Goal: Check status: Check status

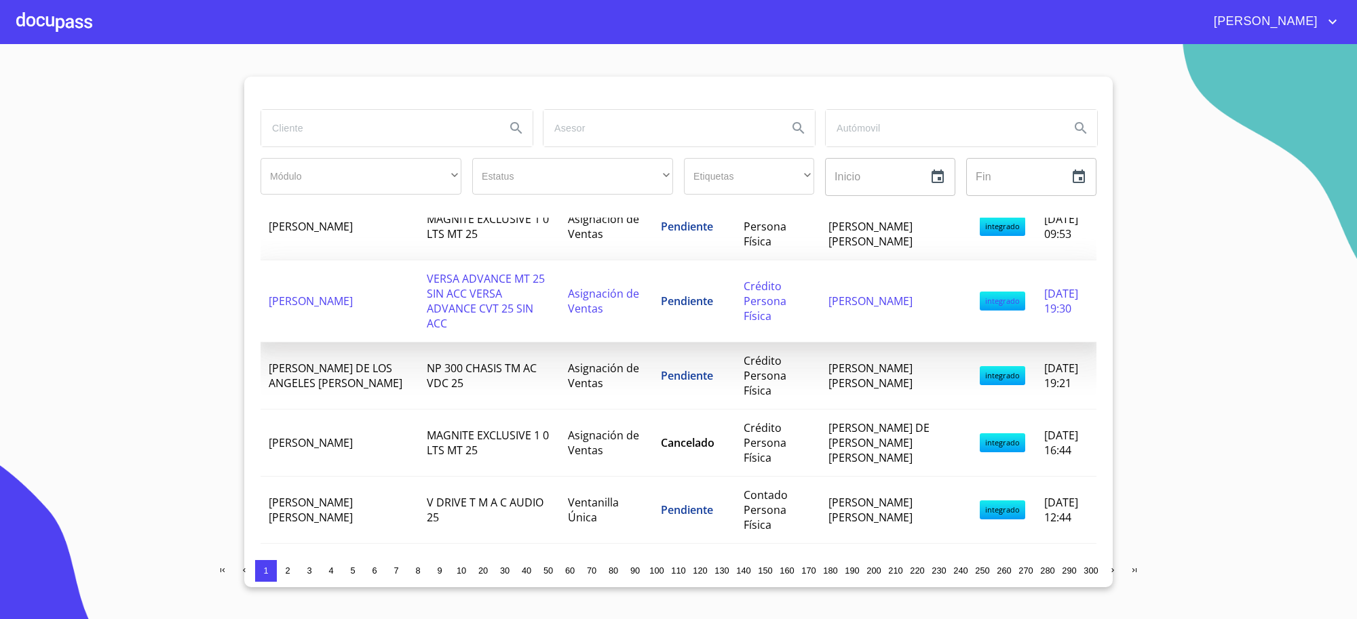
scroll to position [56, 0]
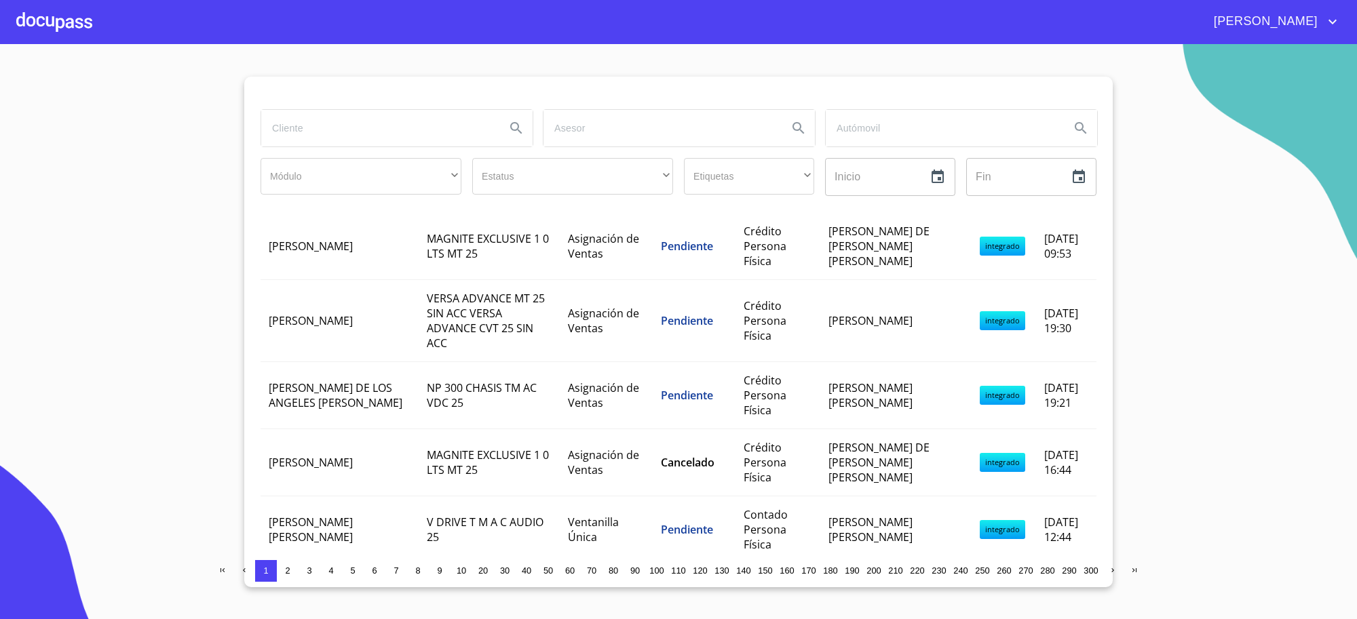
click at [343, 134] on input "search" at bounding box center [377, 128] width 233 height 37
type input "[PERSON_NAME]"
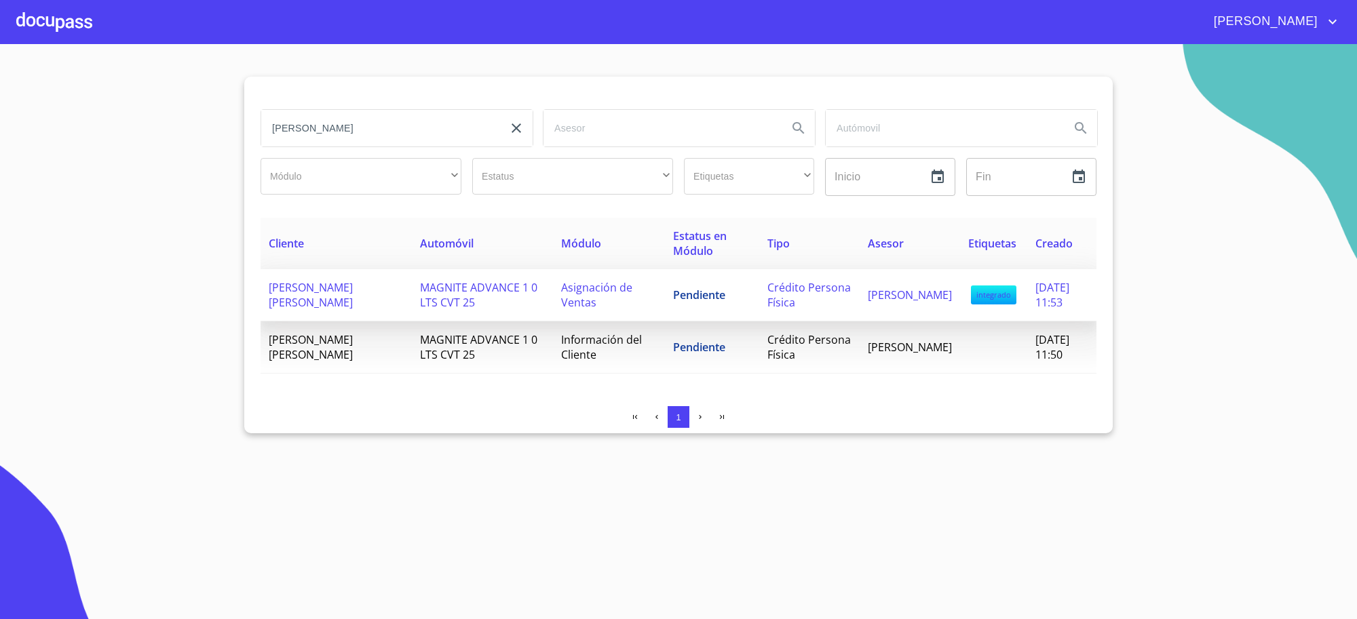
scroll to position [0, 0]
click at [489, 302] on td "MAGNITE ADVANCE 1 0 LTS CVT 25" at bounding box center [482, 295] width 141 height 52
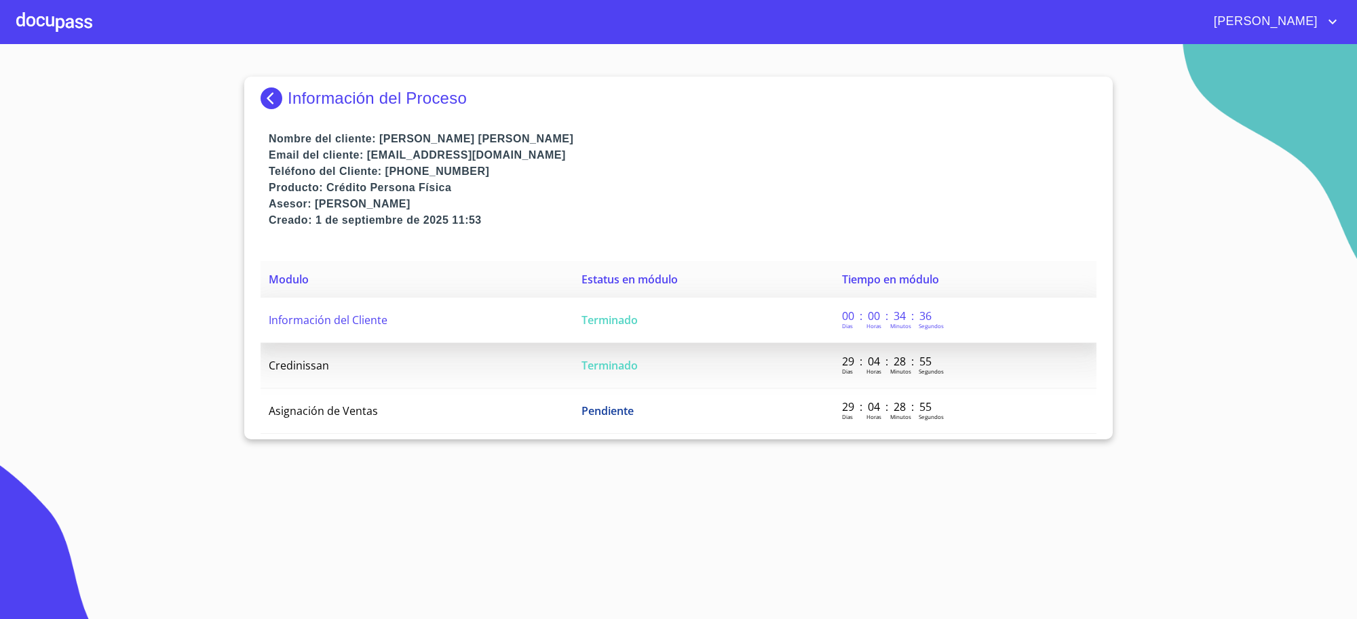
click at [536, 321] on td "Información del Cliente" at bounding box center [417, 320] width 313 height 45
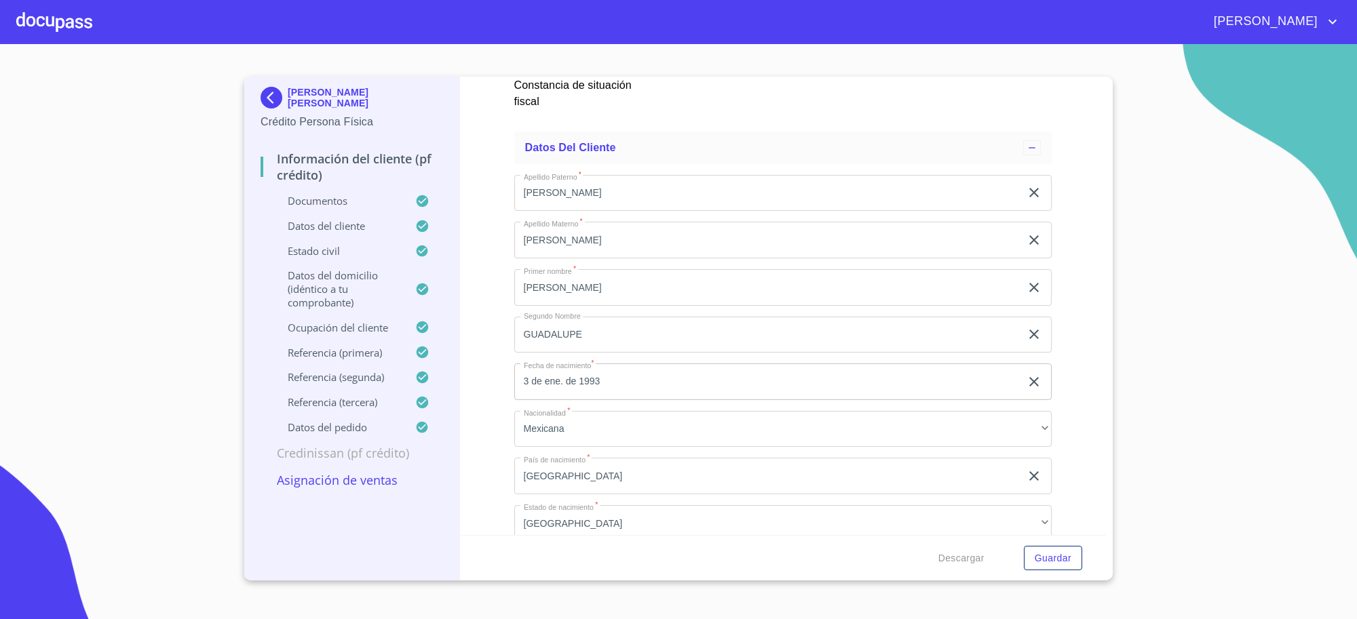
scroll to position [4466, 0]
click at [262, 92] on img at bounding box center [274, 98] width 27 height 22
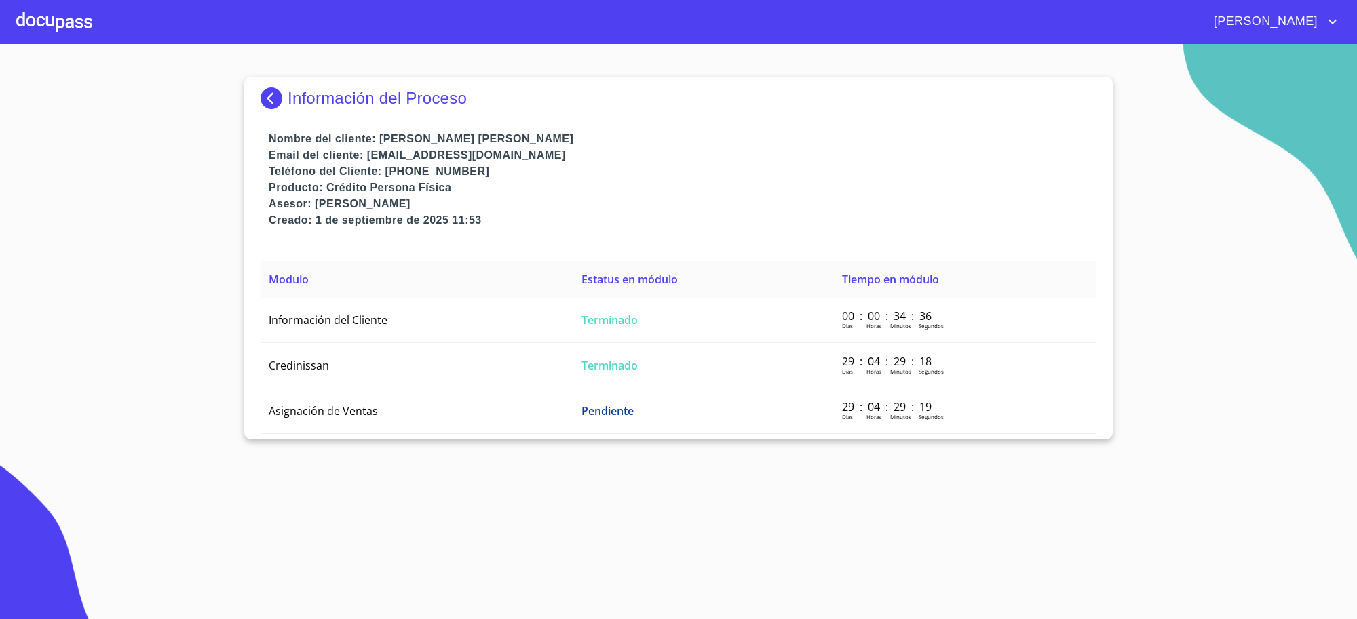
click at [288, 104] on p "Información del Proceso" at bounding box center [377, 98] width 179 height 19
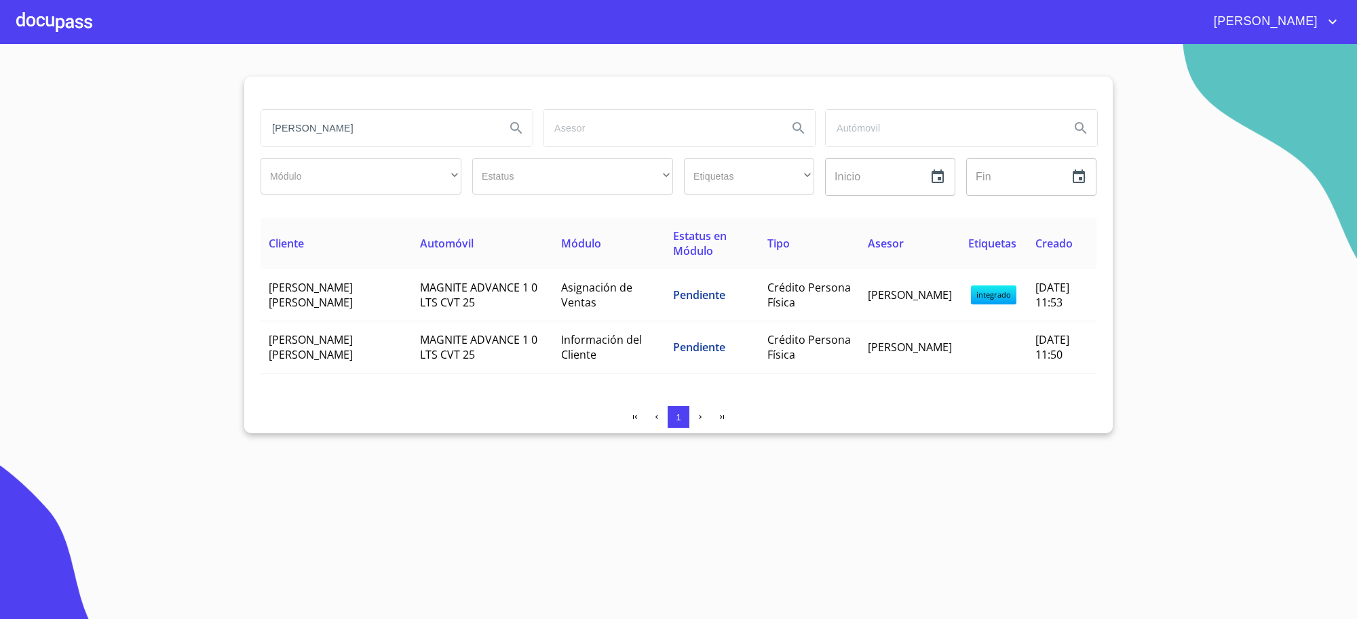
click at [363, 122] on input "[PERSON_NAME]" at bounding box center [377, 128] width 233 height 37
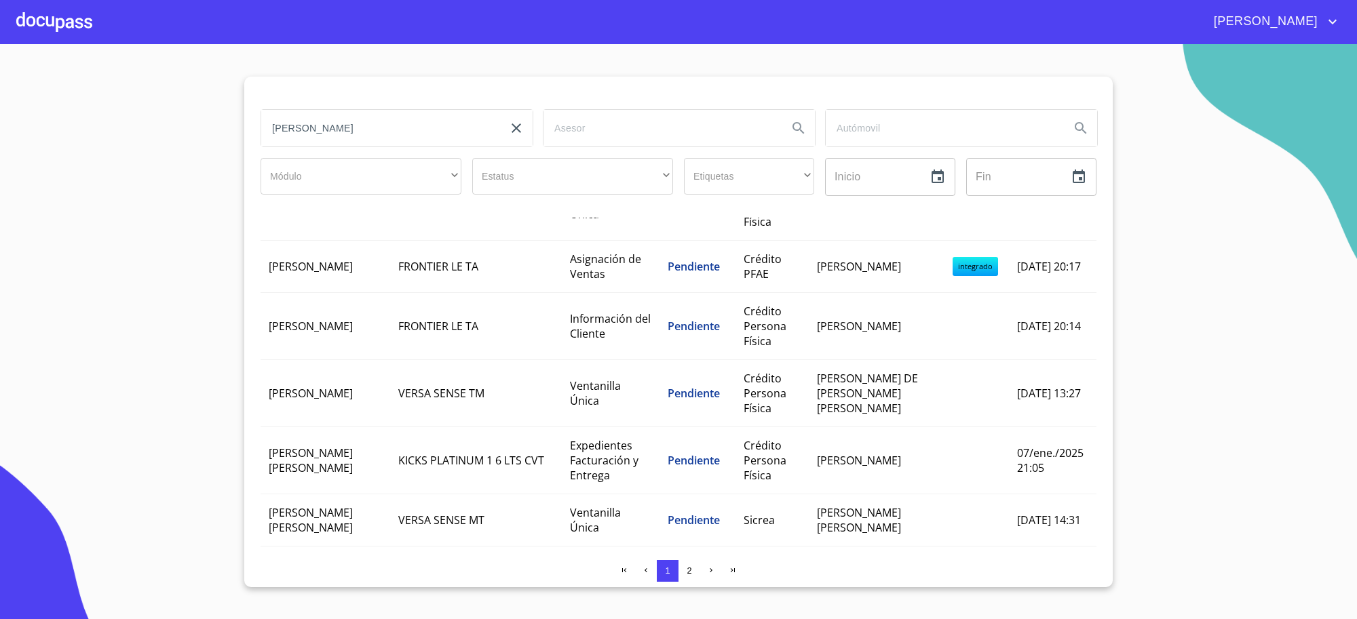
scroll to position [282, 0]
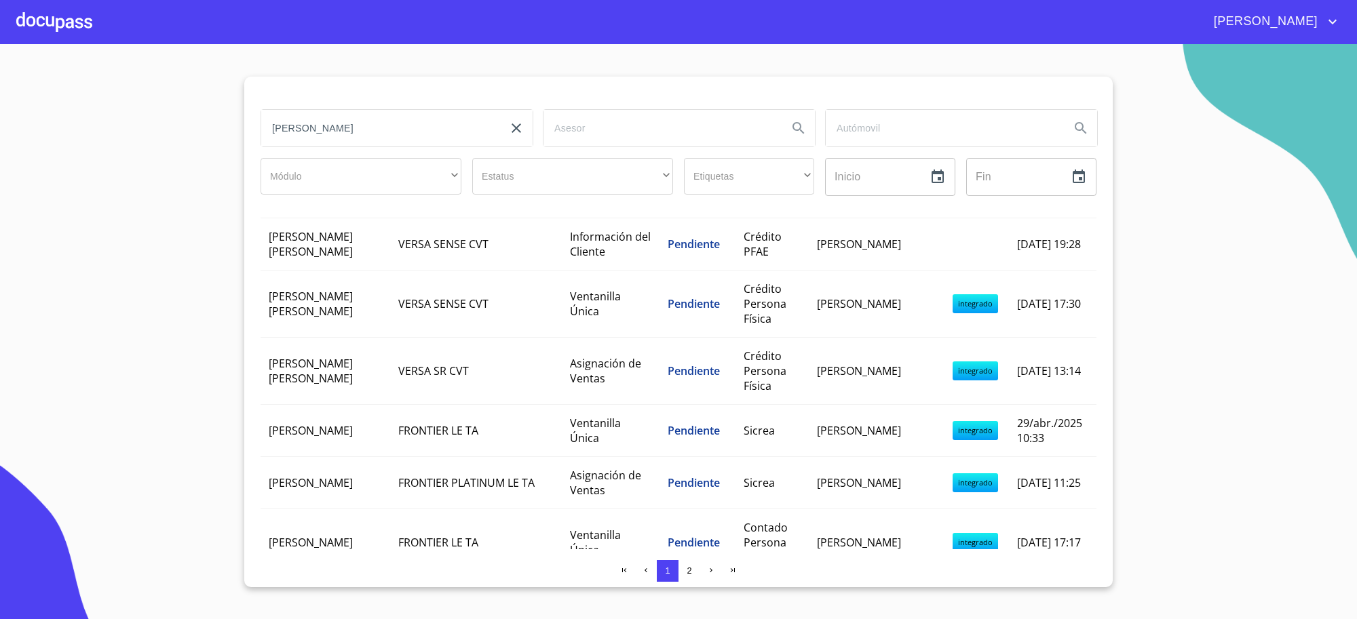
click at [313, 117] on input "[PERSON_NAME]" at bounding box center [377, 128] width 233 height 37
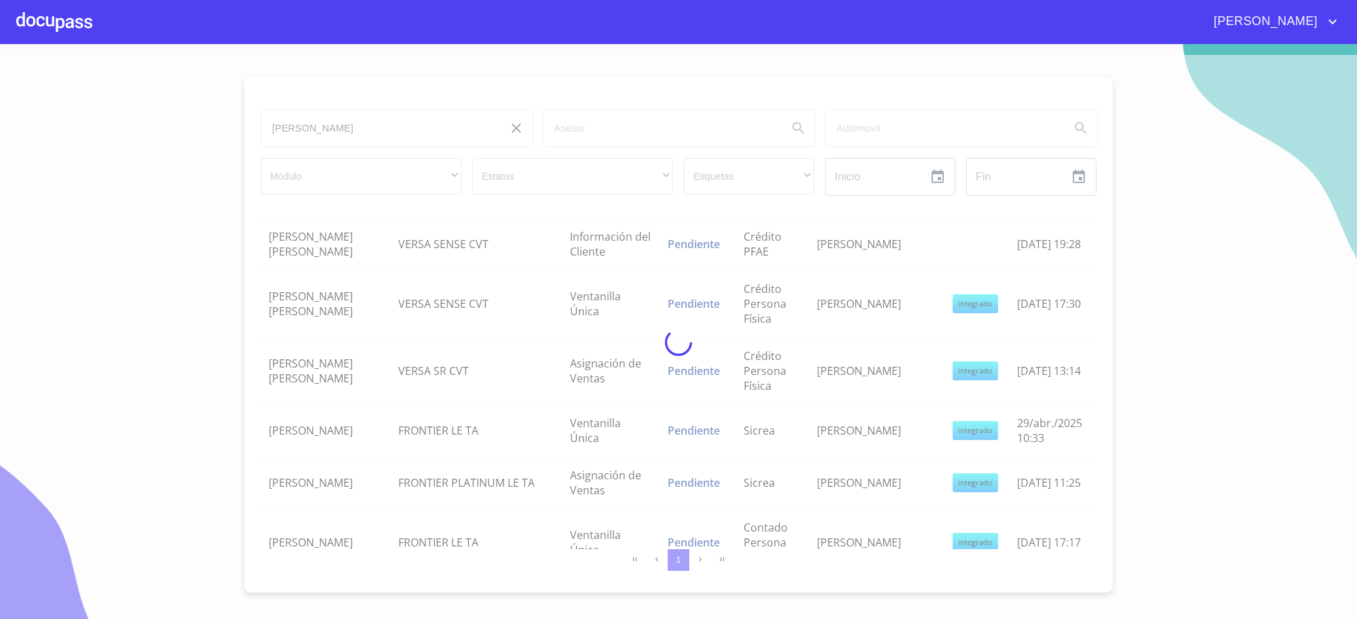
scroll to position [0, 0]
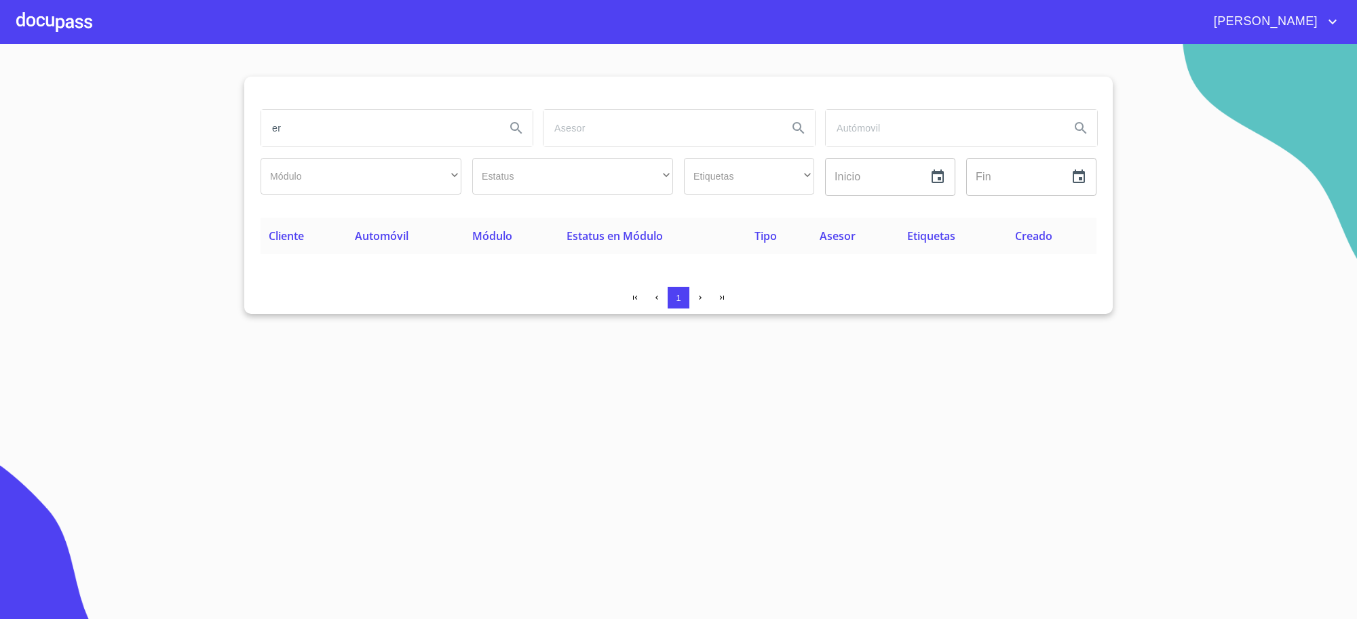
type input "e"
click at [424, 136] on input "[PERSON_NAME]" at bounding box center [377, 128] width 233 height 37
click at [289, 130] on input "[PERSON_NAME]" at bounding box center [377, 128] width 233 height 37
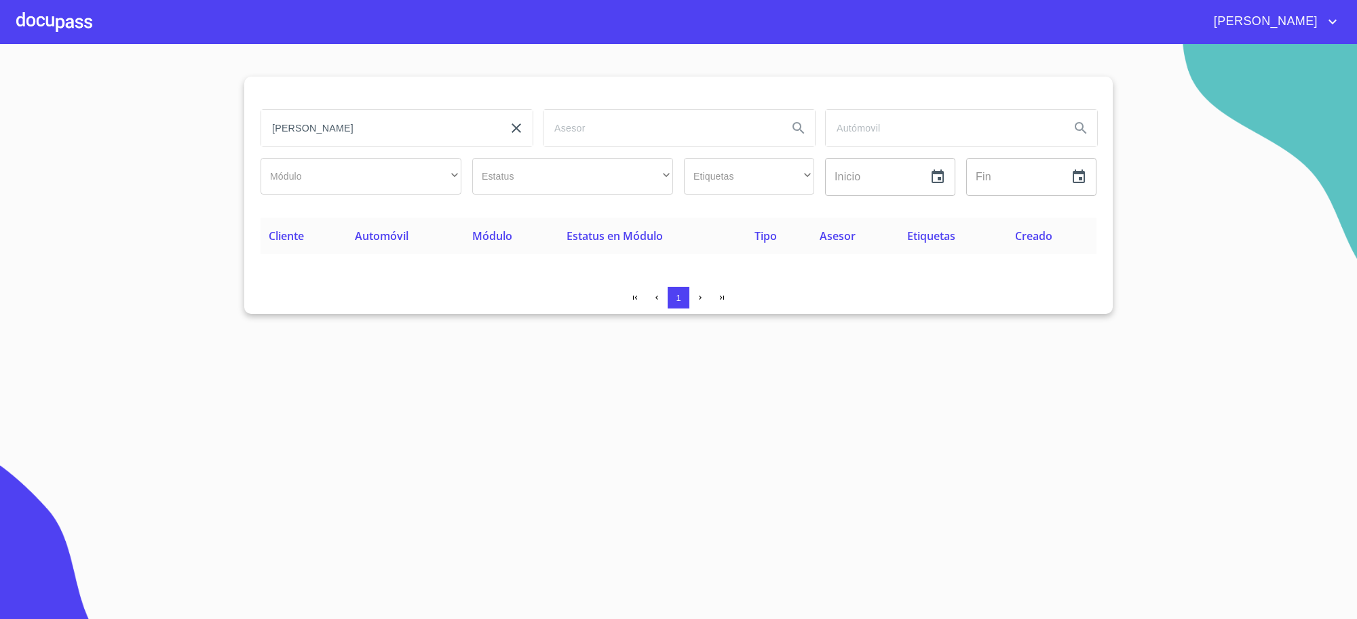
click at [296, 129] on input "[PERSON_NAME]" at bounding box center [377, 128] width 233 height 37
type input "[PERSON_NAME]"
click at [409, 112] on input "[PERSON_NAME]" at bounding box center [377, 128] width 233 height 37
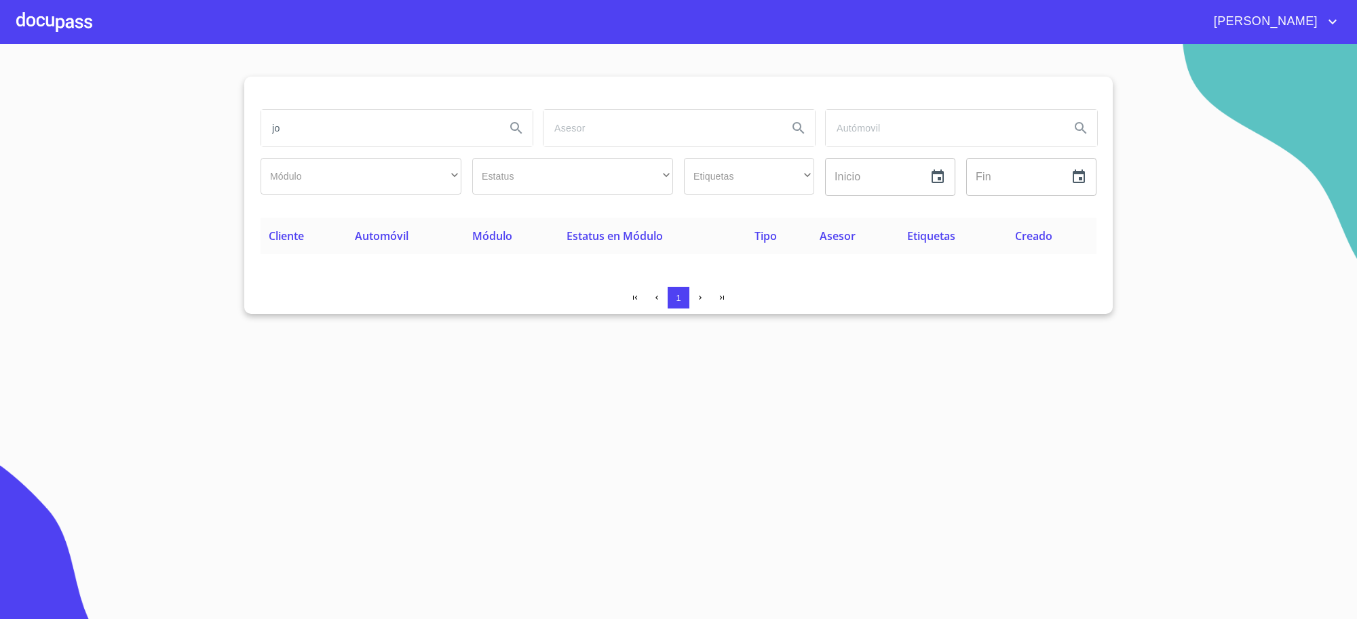
type input "j"
click at [404, 143] on input "[PERSON_NAME]" at bounding box center [377, 128] width 233 height 37
click at [408, 153] on div "[PERSON_NAME] ​ ​ Estatus ​ ​ Etiquetas ​ ​ Inicio ​ Fin ​" at bounding box center [678, 153] width 847 height 98
click at [396, 126] on input "[PERSON_NAME]" at bounding box center [377, 128] width 233 height 37
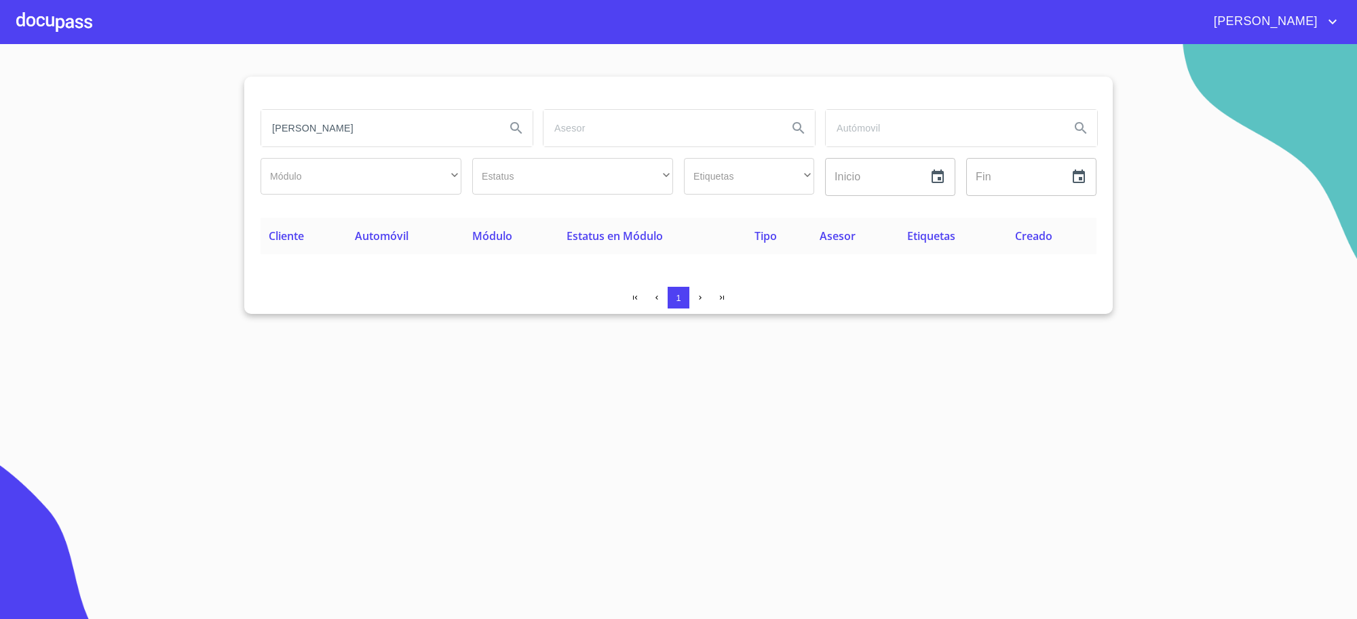
click at [396, 126] on input "[PERSON_NAME]" at bounding box center [377, 128] width 233 height 37
click at [303, 130] on input "[PERSON_NAME]" at bounding box center [377, 128] width 233 height 37
type input "[PERSON_NAME][DEMOGRAPHIC_DATA]"
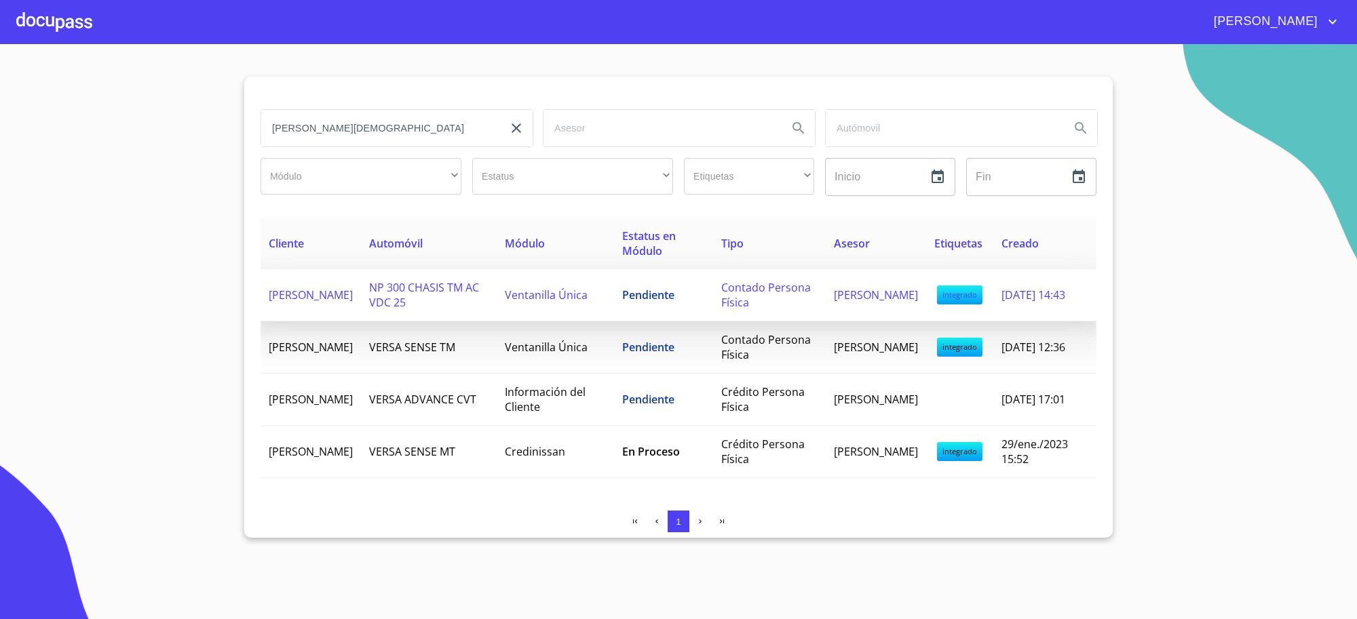
click at [477, 322] on td "NP 300 CHASIS TM AC VDC 25" at bounding box center [429, 295] width 136 height 52
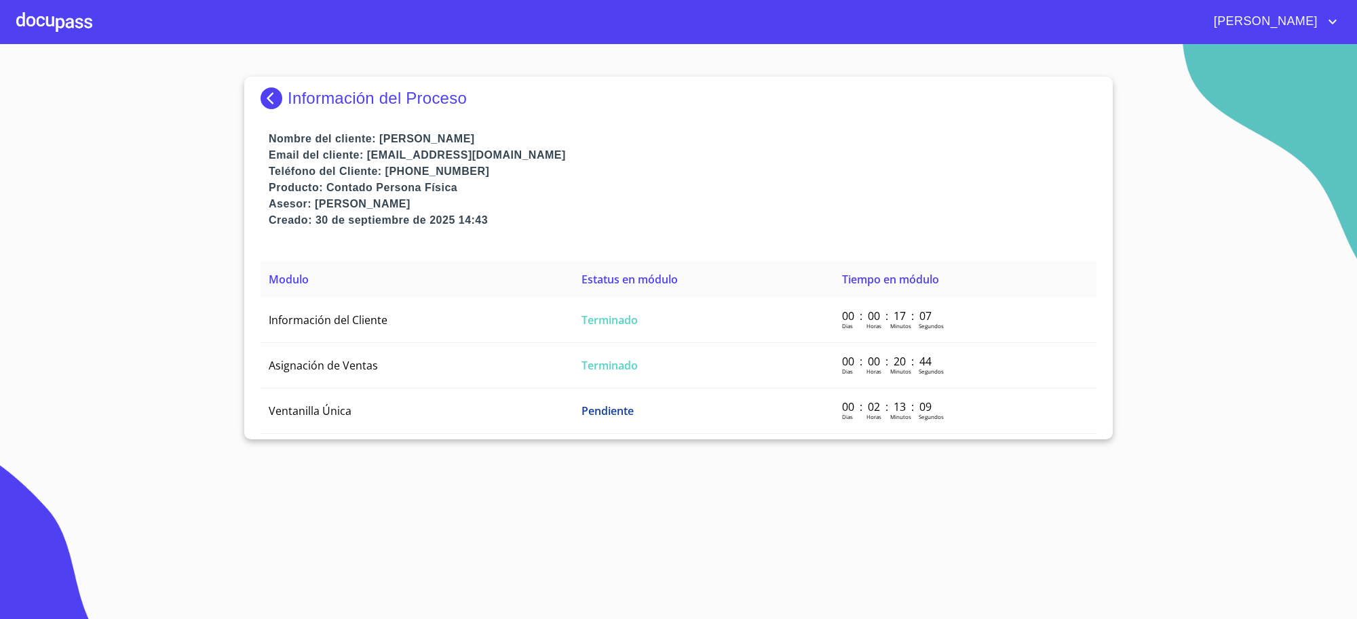
click at [477, 322] on td "Información del Cliente" at bounding box center [417, 320] width 313 height 45
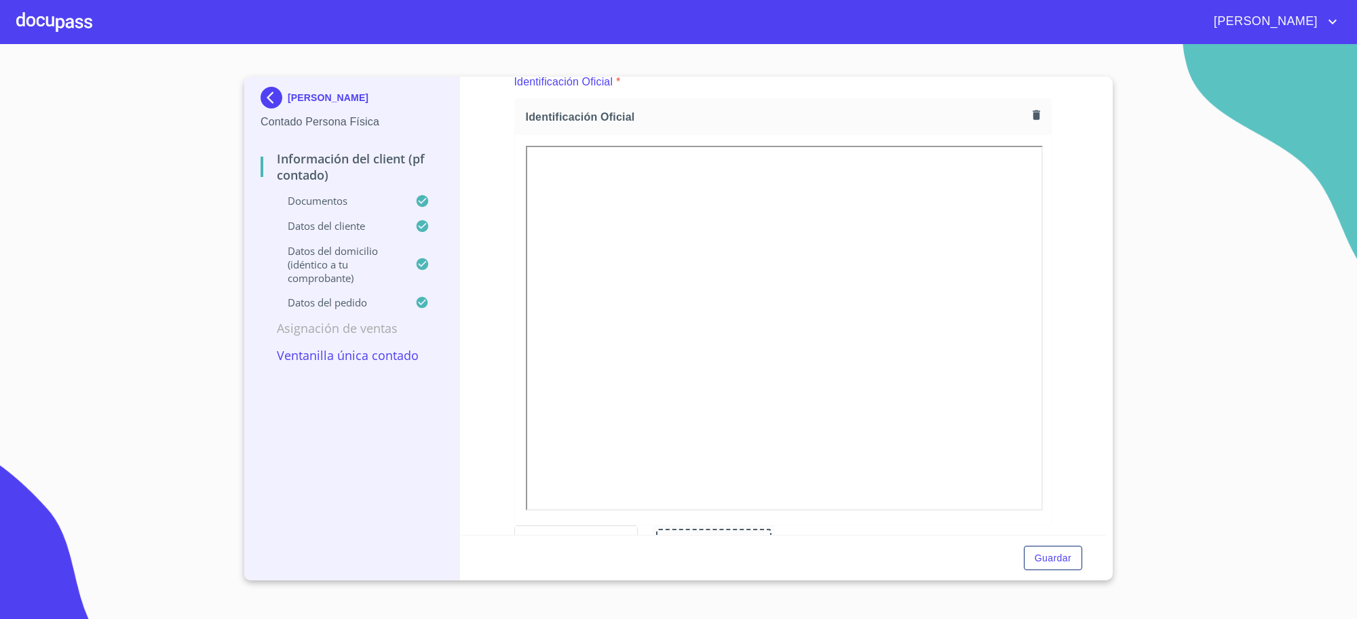
scroll to position [170, 0]
